Goal: Obtain resource: Obtain resource

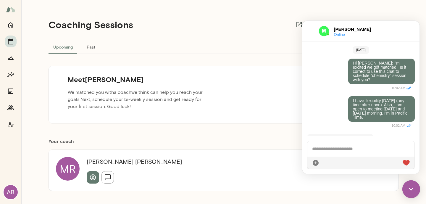
scroll to position [213, 0]
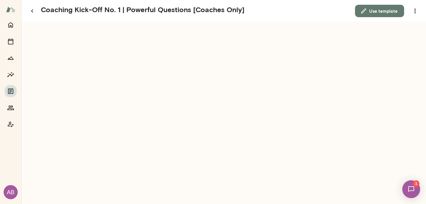
click at [375, 13] on button "Use template" at bounding box center [379, 11] width 49 height 12
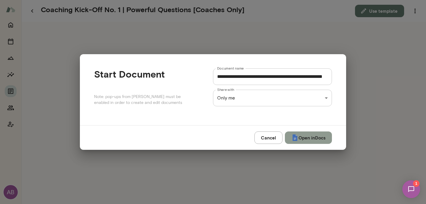
click at [317, 140] on button "Open in Docs" at bounding box center [308, 137] width 47 height 12
